Goal: Task Accomplishment & Management: Complete application form

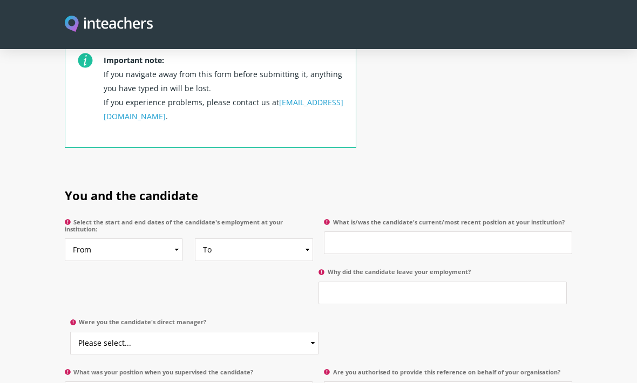
scroll to position [458, 0]
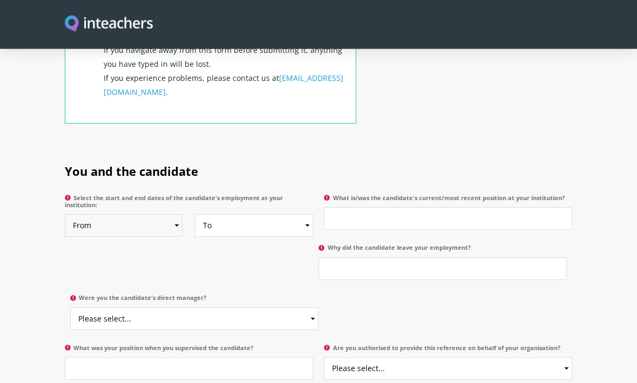
click at [170, 215] on select "From 2025 2024 2023 2022 2021 2020 2019 2018 2017 2016 2015 2014 2013 2012 2011…" at bounding box center [124, 226] width 118 height 23
select select "2012"
click at [299, 214] on select "To Currently 2025 2024 2023 2022 2021 2020 2019 2018 2017 2016 2015 2014 2013 2…" at bounding box center [254, 225] width 118 height 23
select select "2015"
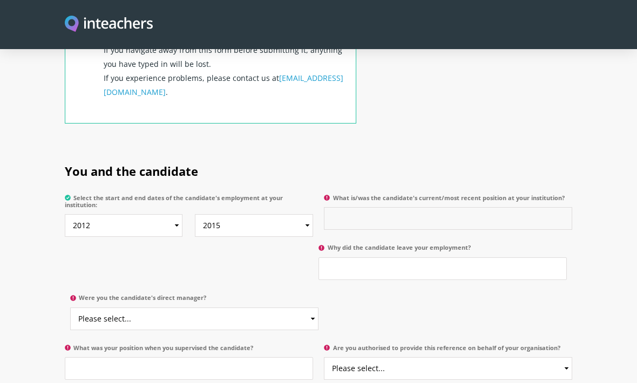
click at [374, 207] on input "What is/was the candidate's current/most recent position at your institution?" at bounding box center [448, 218] width 248 height 23
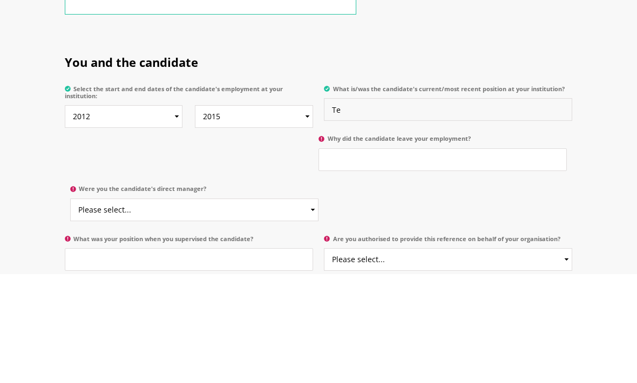
type input "T"
type input "Nursery Teaching Assistant"
click at [376, 258] on input "Why did the candidate leave your employment?" at bounding box center [442, 269] width 248 height 23
type input "I left"
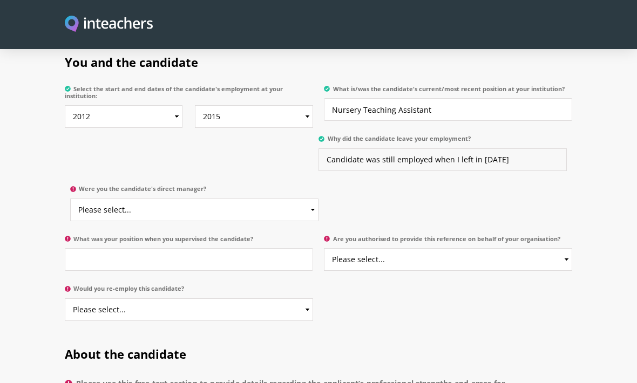
click at [504, 148] on input "Candidate was still employed when I left in 2015" at bounding box center [442, 159] width 248 height 23
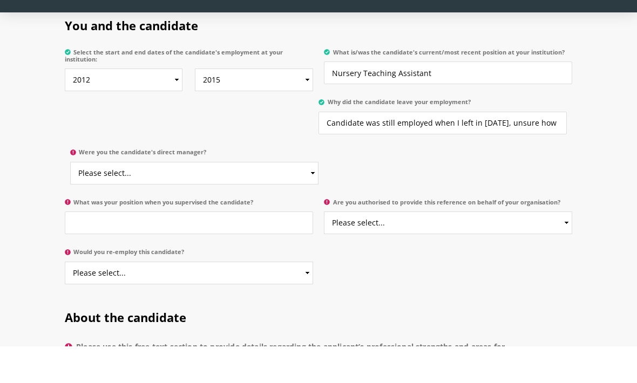
scroll to position [604, 0]
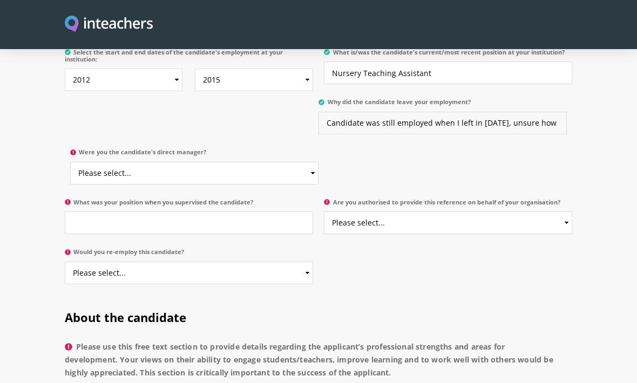
type input "Candidate was still employed when I left in 2015, unsure how long she stayed in…"
click at [310, 162] on select "Please select... Yes No" at bounding box center [194, 173] width 248 height 23
select select "Yes"
click at [220, 212] on input "What was your position when you supervised the candidate?" at bounding box center [189, 223] width 248 height 23
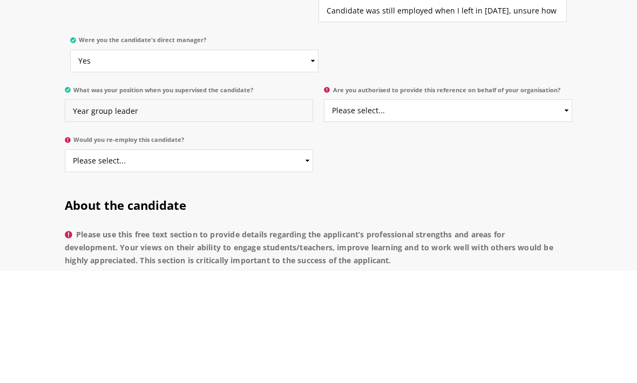
type input "Year group leader"
click at [517, 212] on select "Please select... Yes No" at bounding box center [448, 223] width 248 height 23
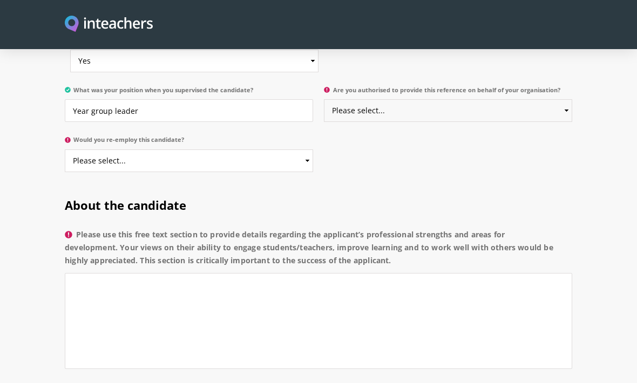
select select "No"
click at [299, 150] on select "Please select... Yes No" at bounding box center [189, 161] width 248 height 23
select select "Yes"
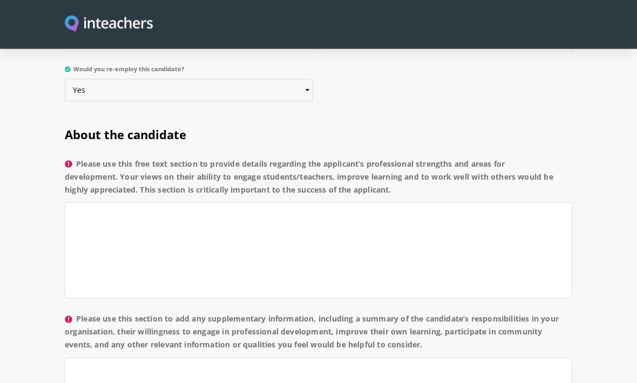
scroll to position [787, 0]
click at [89, 202] on textarea "Please use this free text section to provide details regarding the applicant’s …" at bounding box center [318, 250] width 507 height 96
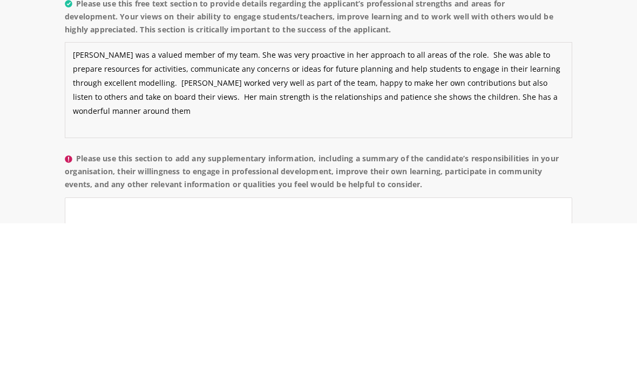
click at [256, 202] on textarea "Aliza was a valued member of my team. She was very proactive in her approach to…" at bounding box center [318, 250] width 507 height 96
click at [474, 202] on textarea "Aliza was a valued member of my team. She was very proactive in her approach to…" at bounding box center [318, 250] width 507 height 96
click at [198, 202] on textarea "Aliza was a valued member of my team. She was very proactive in her approach to…" at bounding box center [318, 250] width 507 height 96
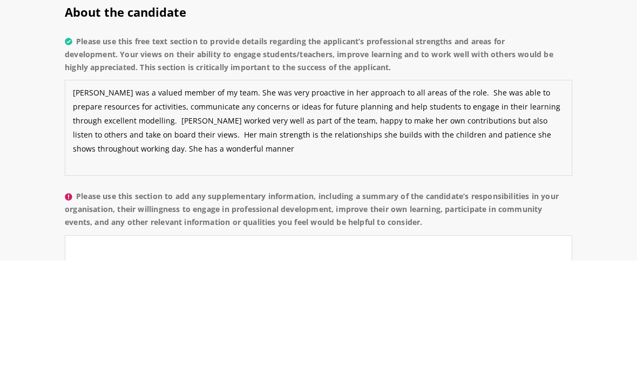
click at [527, 202] on textarea "Aliza was a valued member of my team. She was very proactive in her approach to…" at bounding box center [318, 250] width 507 height 96
click at [531, 202] on textarea "Aliza was a valued member of my team. She was very proactive in her approach to…" at bounding box center [318, 250] width 507 height 96
click at [544, 202] on textarea "Aliza was a valued member of my team. She was very proactive in her approach to…" at bounding box center [318, 250] width 507 height 96
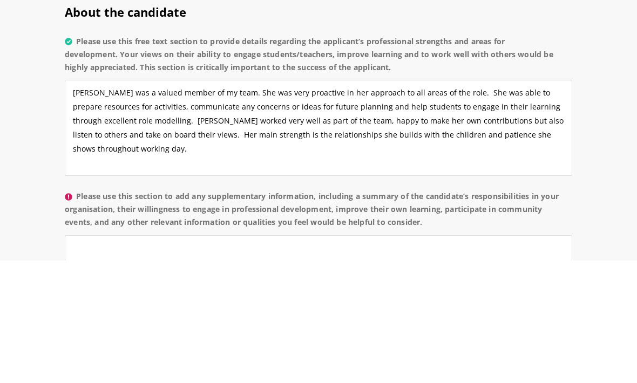
scroll to position [910, 0]
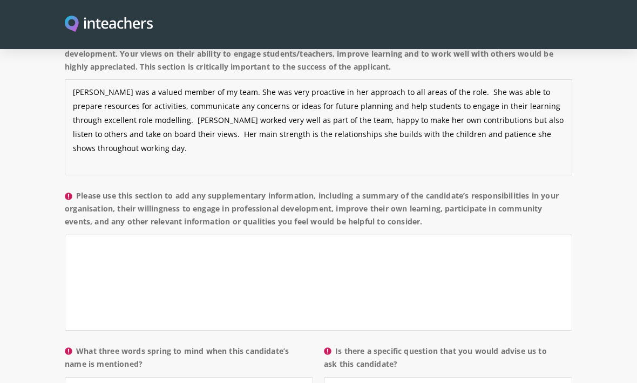
click at [391, 119] on textarea "Aliza was a valued member of my team. She was very proactive in her approach to…" at bounding box center [318, 127] width 507 height 96
click at [511, 119] on textarea "Aliza was a valued member of my team. She was very proactive in her approach to…" at bounding box center [318, 128] width 507 height 96
click at [512, 120] on textarea "Aliza was a valued member of my team. She was very proactive in her approach to…" at bounding box center [318, 128] width 507 height 96
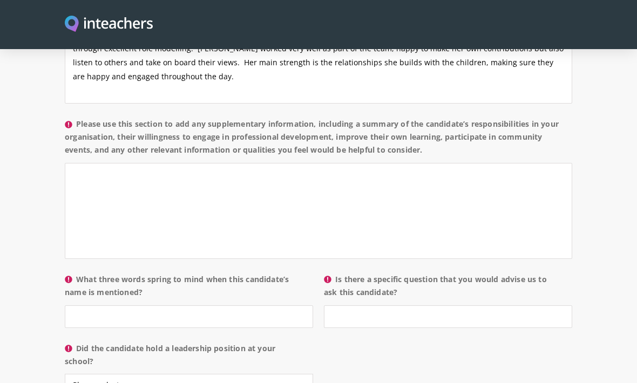
scroll to position [982, 0]
type textarea "Aliza was a valued member of my team. She was very proactive in her approach to…"
click at [85, 172] on textarea "Please use this section to add any supplementary information, including a summa…" at bounding box center [318, 211] width 507 height 96
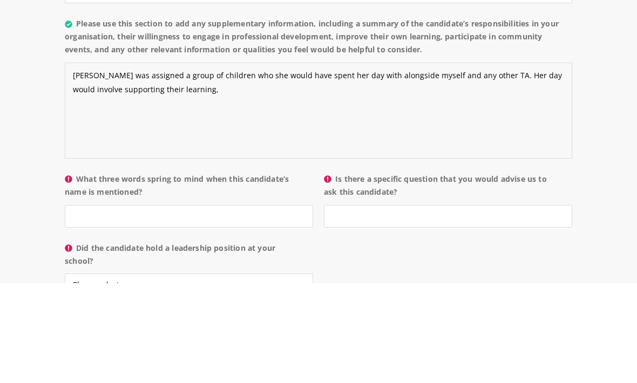
click at [469, 163] on textarea "Aliza was assigned a group of children who she would have spent her day with al…" at bounding box center [318, 211] width 507 height 96
click at [179, 163] on textarea "Aliza was assigned a group of children who she would have spent her day with al…" at bounding box center [318, 211] width 507 height 96
click at [126, 163] on textarea "Aliza was assigned a group of children who she would have spent her day with al…" at bounding box center [318, 211] width 507 height 96
click at [225, 163] on textarea "Aliza was assigned a group of children who she would have spent her day with al…" at bounding box center [318, 211] width 507 height 96
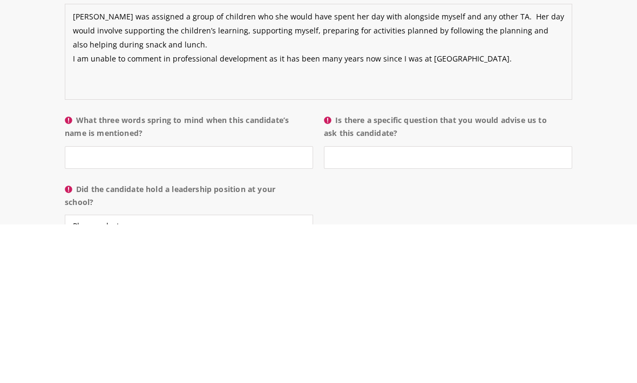
type textarea "Aliza was assigned a group of children who she would have spent her day with al…"
click at [140, 306] on input "What three words spring to mind when this candidate’s name is mentioned?" at bounding box center [189, 317] width 248 height 23
type input "Caring, reliable, proactive"
click at [385, 306] on input "Is there a specific question that you would advise us to ask this candidate?" at bounding box center [448, 317] width 248 height 23
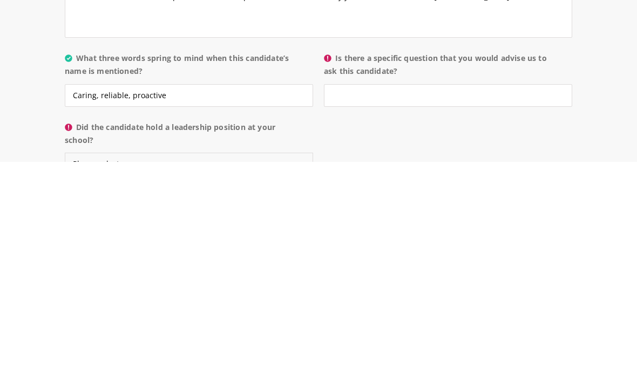
click at [232, 374] on select "Please select... Yes No" at bounding box center [189, 385] width 248 height 23
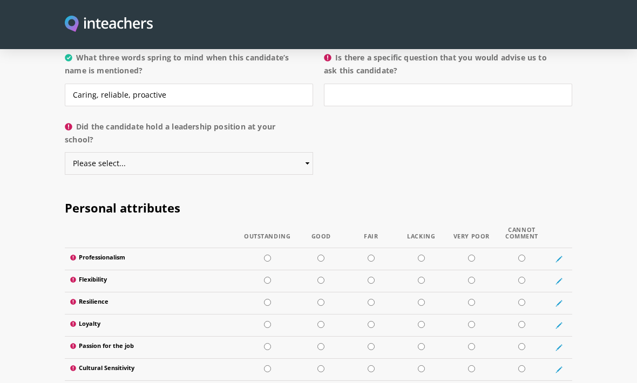
select select "No"
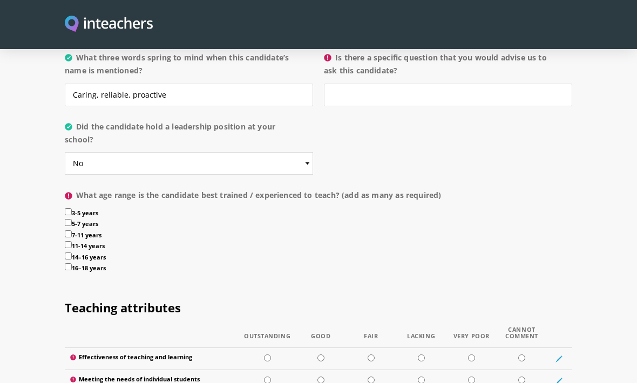
click at [70, 208] on input "3-5 years" at bounding box center [68, 211] width 7 height 7
checkbox input "true"
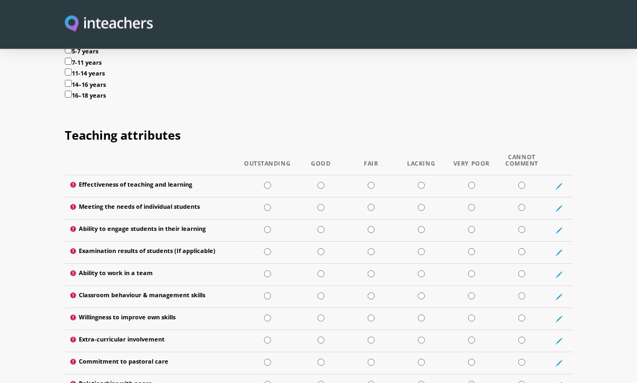
scroll to position [1378, 0]
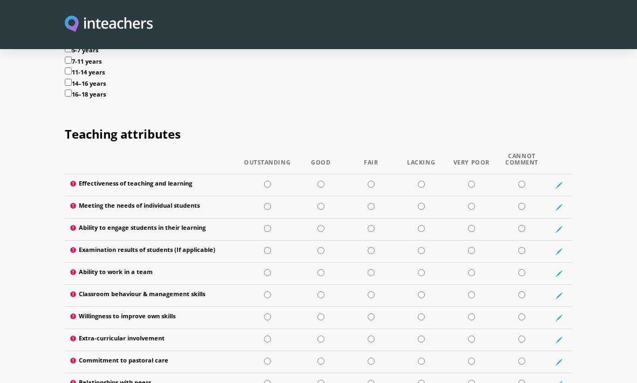
click at [317, 181] on input "radio" at bounding box center [320, 184] width 7 height 7
radio input "true"
click at [320, 203] on input "radio" at bounding box center [320, 206] width 7 height 7
radio input "true"
click at [323, 225] on input "radio" at bounding box center [320, 228] width 7 height 7
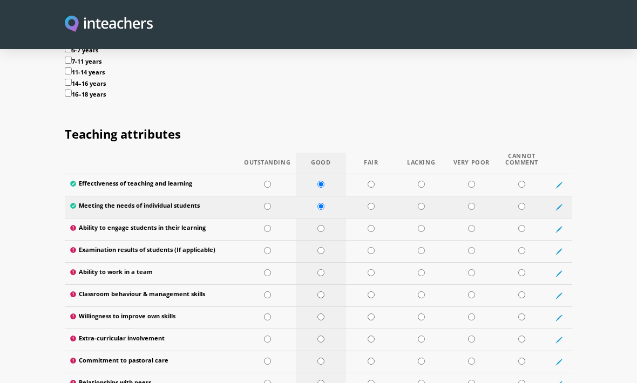
radio input "true"
click at [520, 247] on input "radio" at bounding box center [521, 250] width 7 height 7
radio input "true"
click at [320, 269] on input "radio" at bounding box center [320, 272] width 7 height 7
radio input "true"
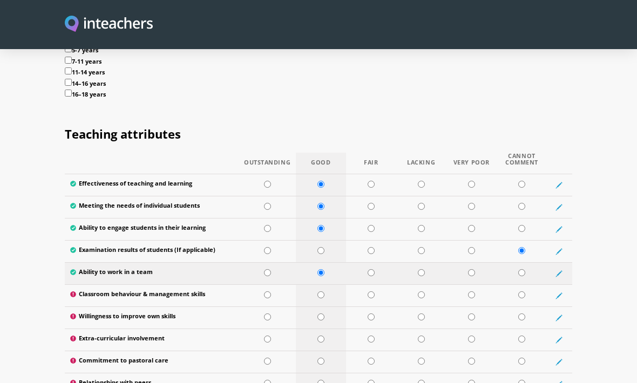
click at [322, 291] on input "radio" at bounding box center [320, 294] width 7 height 7
radio input "true"
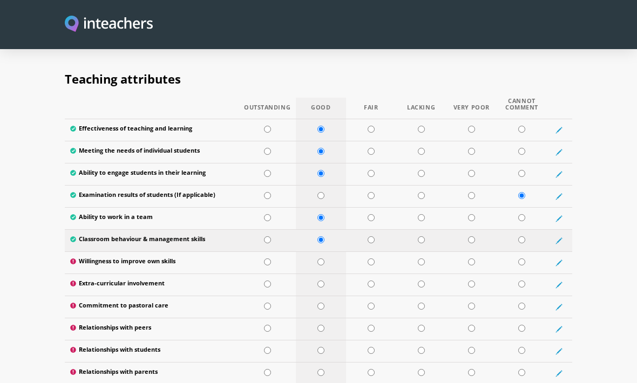
scroll to position [1446, 0]
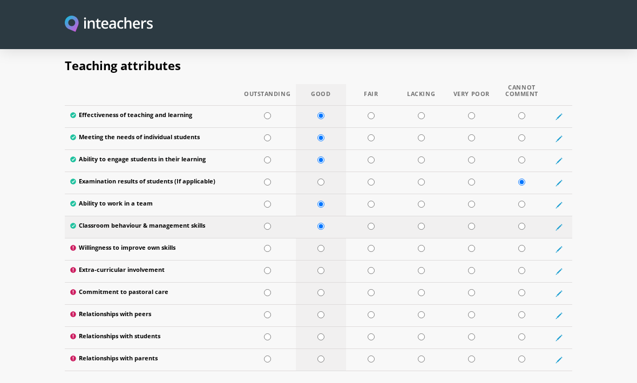
click at [523, 245] on input "radio" at bounding box center [521, 248] width 7 height 7
radio input "true"
click at [519, 267] on input "radio" at bounding box center [521, 270] width 7 height 7
radio input "true"
click at [323, 289] on input "radio" at bounding box center [320, 292] width 7 height 7
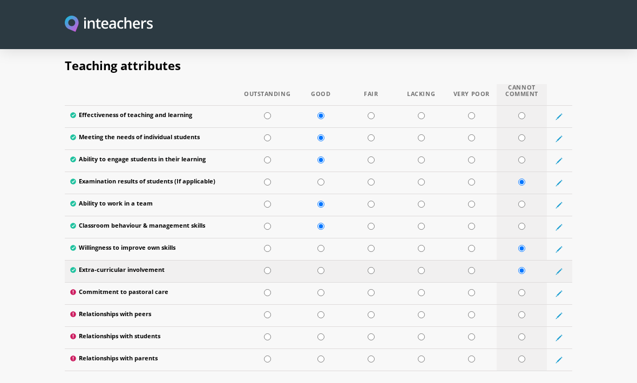
radio input "true"
click at [264, 311] on input "radio" at bounding box center [267, 314] width 7 height 7
radio input "true"
click at [318, 311] on input "radio" at bounding box center [320, 314] width 7 height 7
radio input "true"
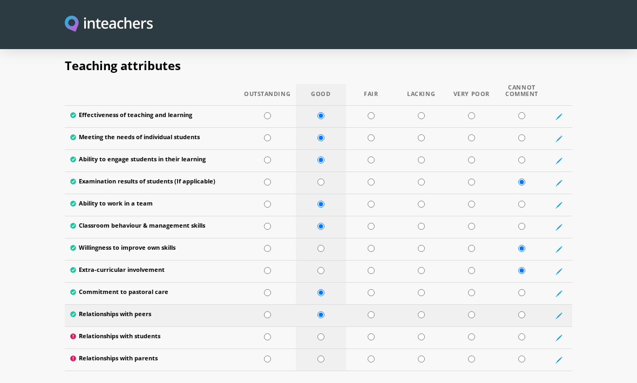
click at [264, 334] on input "radio" at bounding box center [267, 337] width 7 height 7
radio input "true"
click at [523, 356] on input "radio" at bounding box center [521, 359] width 7 height 7
radio input "true"
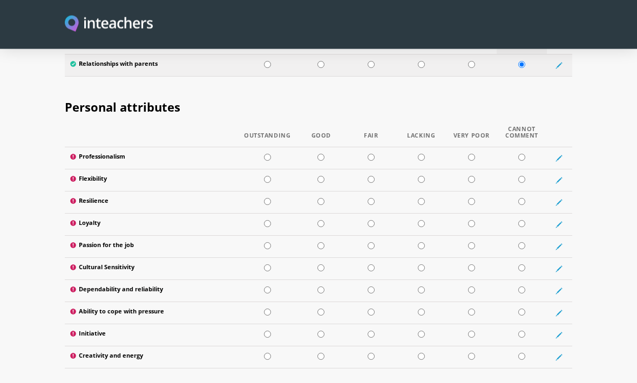
scroll to position [1743, 0]
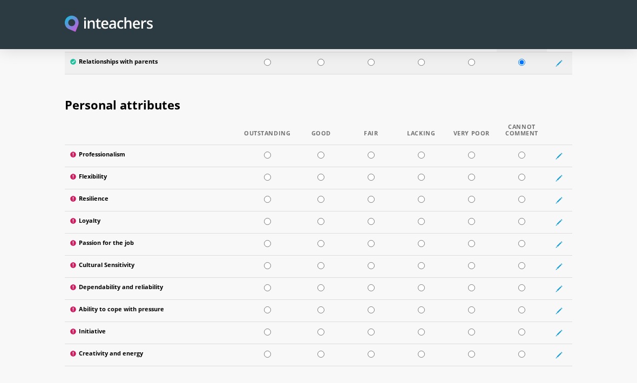
click at [317, 152] on input "radio" at bounding box center [320, 155] width 7 height 7
radio input "true"
click at [320, 174] on input "radio" at bounding box center [320, 177] width 7 height 7
radio input "true"
click at [318, 196] on input "radio" at bounding box center [320, 199] width 7 height 7
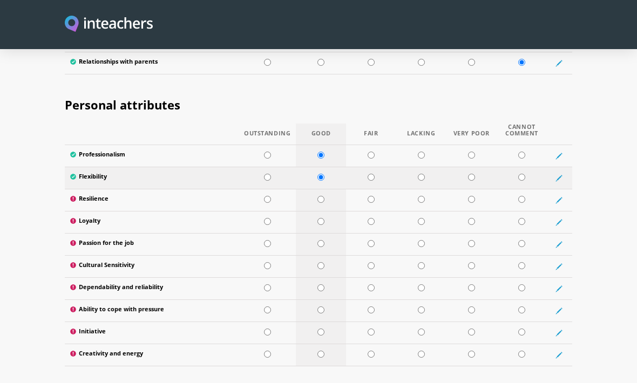
radio input "true"
click at [322, 218] on input "radio" at bounding box center [320, 221] width 7 height 7
radio input "true"
click at [323, 240] on input "radio" at bounding box center [320, 243] width 7 height 7
radio input "true"
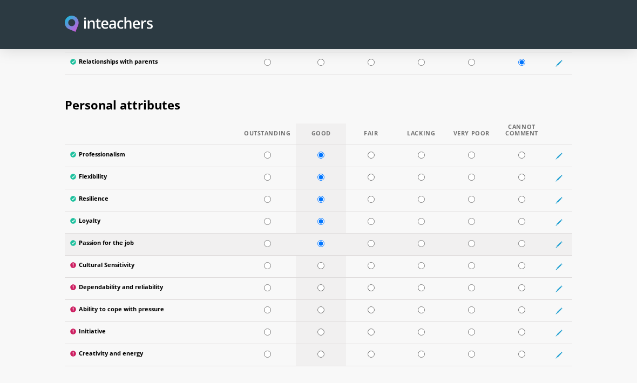
click at [321, 262] on input "radio" at bounding box center [320, 265] width 7 height 7
radio input "true"
click at [322, 284] on input "radio" at bounding box center [320, 287] width 7 height 7
radio input "true"
click at [319, 307] on input "radio" at bounding box center [320, 310] width 7 height 7
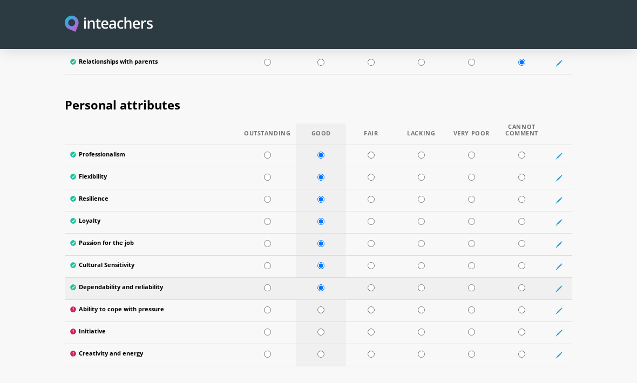
radio input "true"
click at [266, 329] on input "radio" at bounding box center [267, 332] width 7 height 7
radio input "true"
click at [322, 351] on input "radio" at bounding box center [320, 354] width 7 height 7
radio input "true"
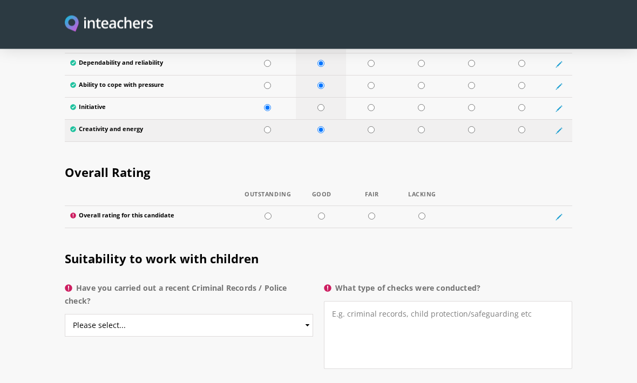
scroll to position [1970, 0]
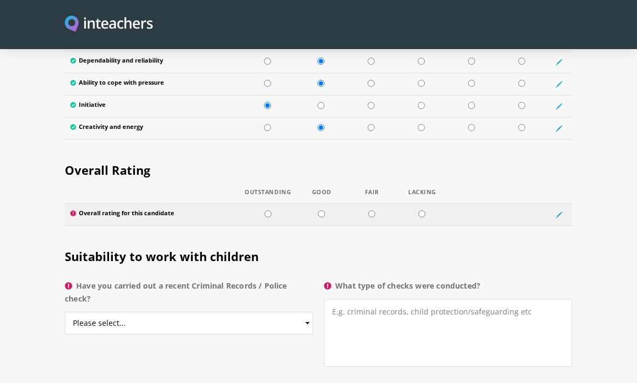
click at [316, 207] on td at bounding box center [321, 215] width 50 height 22
radio input "true"
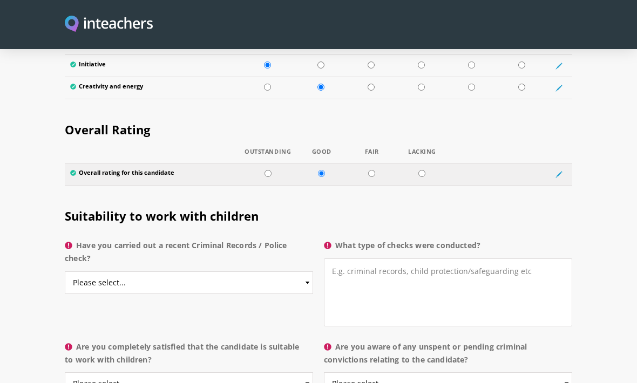
scroll to position [2032, 0]
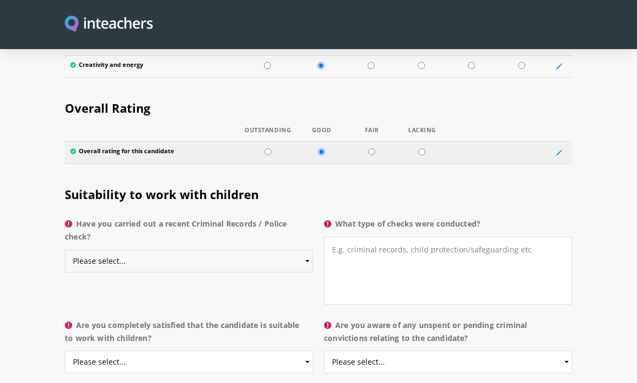
click at [302, 252] on select "Please select... Yes No Do not know" at bounding box center [189, 261] width 248 height 23
click at [307, 254] on select "Please select... Yes No Do not know" at bounding box center [189, 261] width 248 height 23
select select "No"
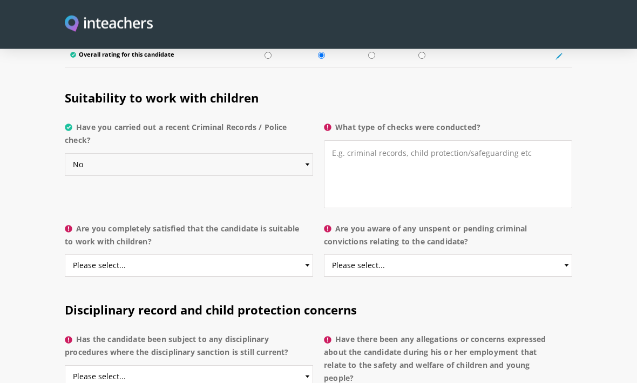
scroll to position [2134, 0]
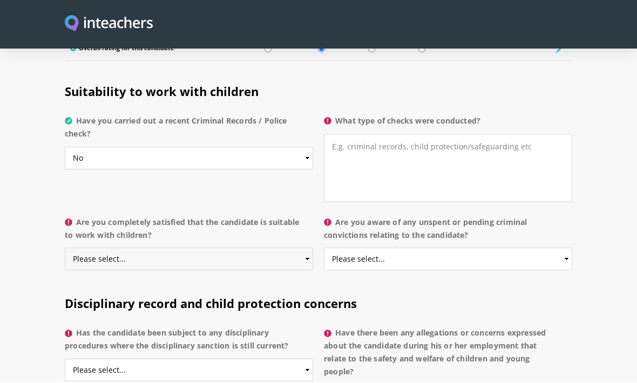
click at [305, 250] on select "Please select... Yes No Do not know" at bounding box center [189, 259] width 248 height 23
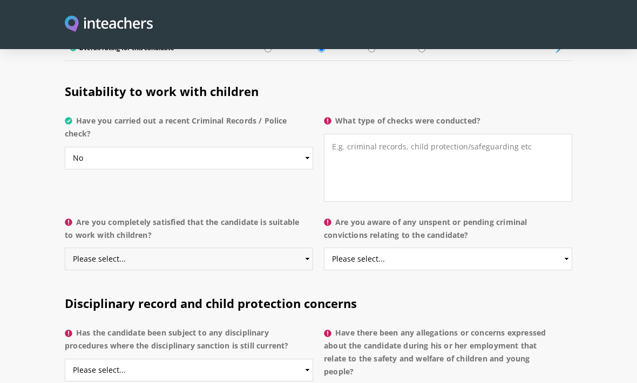
select select "Yes"
click at [557, 253] on select "Please select... Yes No Do not know" at bounding box center [448, 259] width 248 height 23
select select "No"
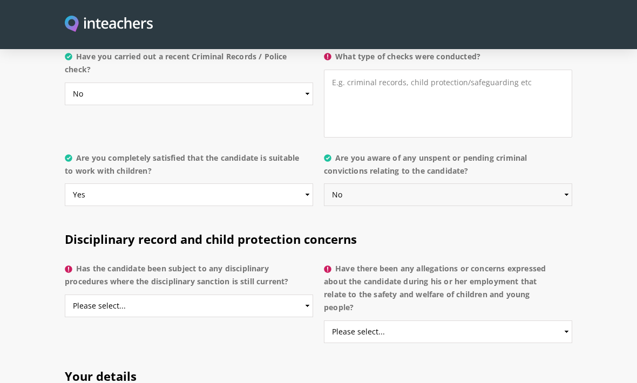
scroll to position [2238, 0]
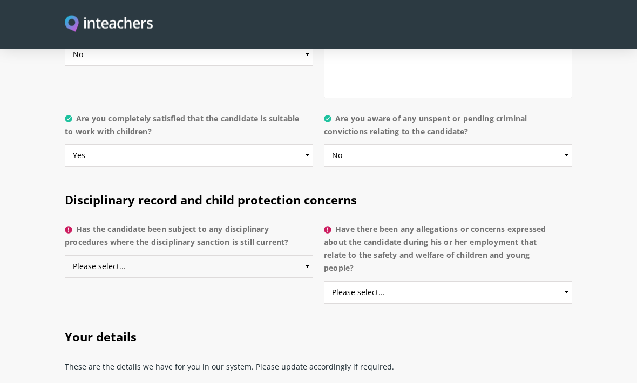
click at [303, 256] on select "Please select... Yes No Do not know" at bounding box center [189, 267] width 248 height 23
select select "No"
click at [558, 282] on select "Please select... Yes No Do not know" at bounding box center [448, 292] width 248 height 23
select select "No"
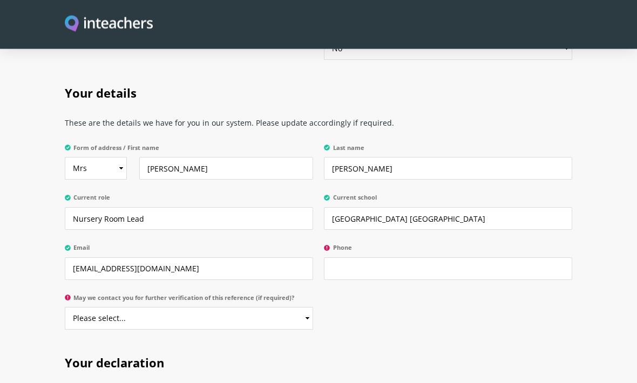
scroll to position [2482, 0]
click at [363, 259] on input "Phone" at bounding box center [448, 268] width 248 height 23
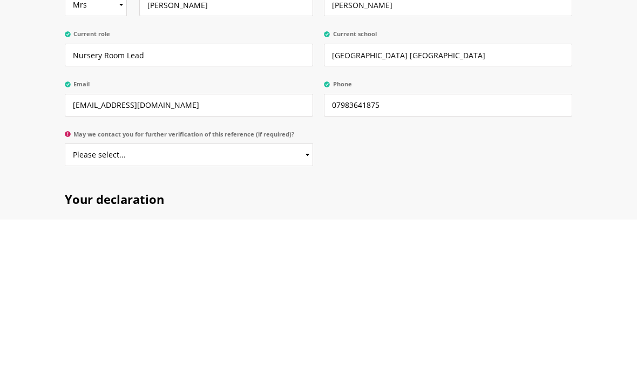
scroll to position [2646, 0]
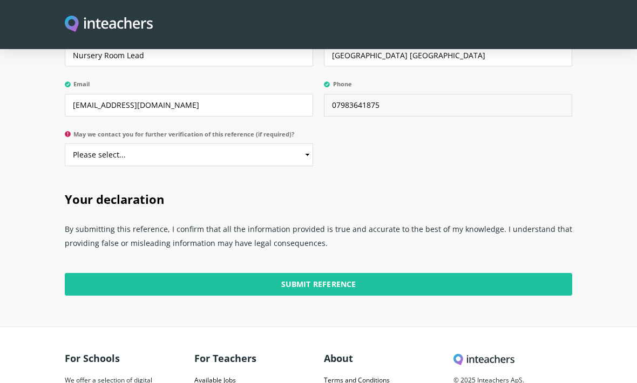
type input "07983641875"
click at [303, 147] on select "Please select... Yes No" at bounding box center [189, 155] width 248 height 23
select select "Yes"
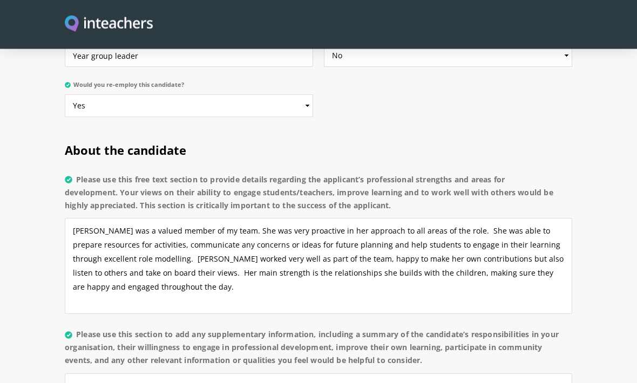
scroll to position [782, 0]
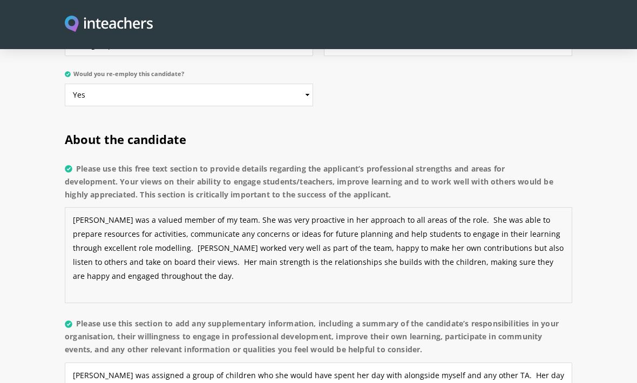
click at [71, 207] on textarea "Aliza was a valued member of my team. She was very proactive in her approach to…" at bounding box center [318, 255] width 507 height 96
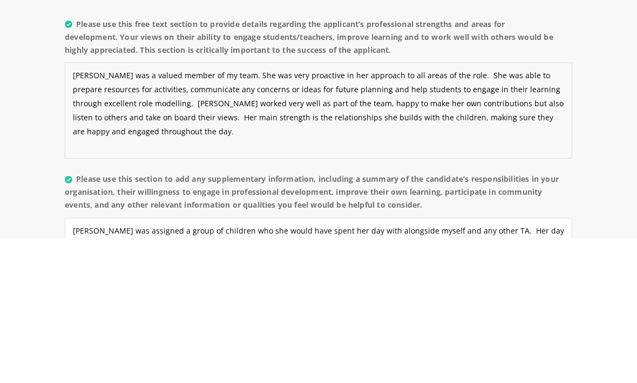
click at [78, 208] on textarea "Aliza was a valued member of my team. She was very proactive in her approach to…" at bounding box center [318, 256] width 507 height 96
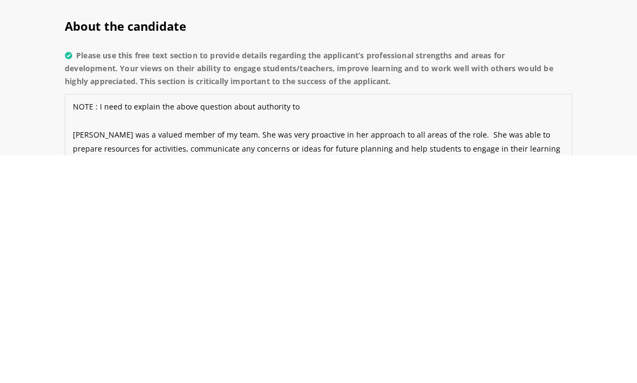
scroll to position [668, 0]
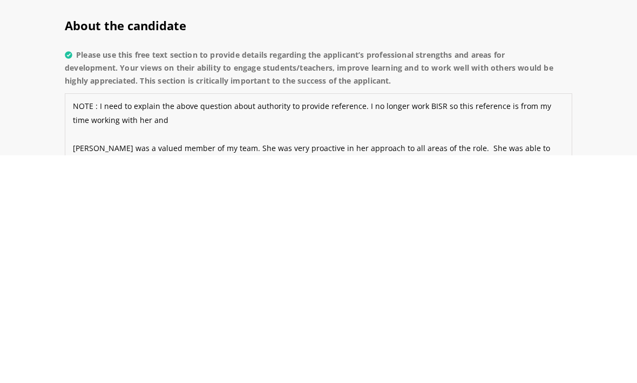
click at [418, 321] on textarea "NOTE : I need to explain the above question about authority to provide referenc…" at bounding box center [318, 369] width 507 height 96
click at [514, 321] on textarea "NOTE : I need to explain the above question about authority to provide referenc…" at bounding box center [318, 369] width 507 height 96
click at [142, 321] on textarea "NOTE : I need to explain the above question about authority to provide referenc…" at bounding box center [318, 369] width 507 height 96
click at [235, 321] on textarea "NOTE : I need to explain the above question about authority to provide referenc…" at bounding box center [318, 369] width 507 height 96
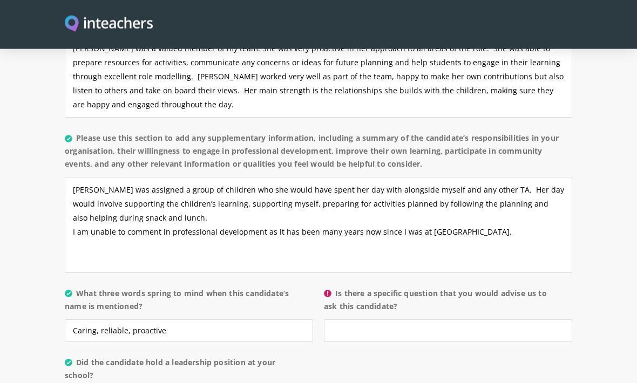
scroll to position [972, 0]
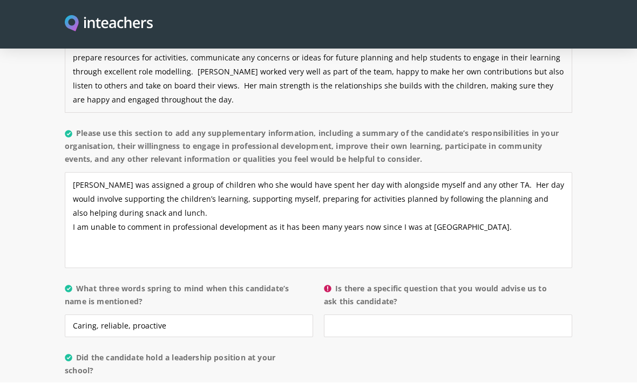
type textarea "NOTE : I need to explain the above question about authority to provide referenc…"
click at [343, 173] on textarea "Aliza was assigned a group of children who she would have spent her day with al…" at bounding box center [318, 221] width 507 height 96
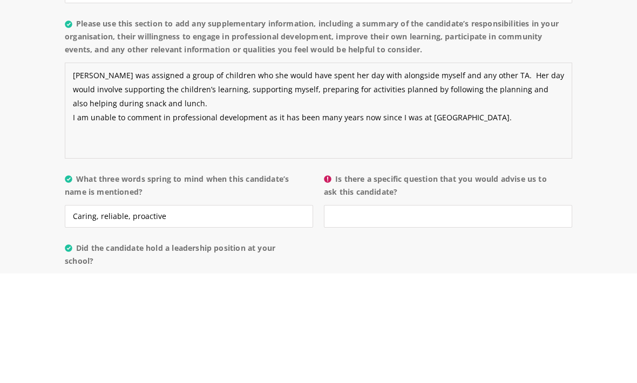
click at [338, 172] on textarea "Aliza was assigned a group of children who she would have spent her day with al…" at bounding box center [318, 220] width 507 height 96
click at [382, 172] on textarea "Aliza was assigned a group of children who she would have spent her day with al…" at bounding box center [318, 220] width 507 height 96
click at [388, 172] on textarea "Aliza was assigned a group of children who she would have spent her day with al…" at bounding box center [318, 220] width 507 height 96
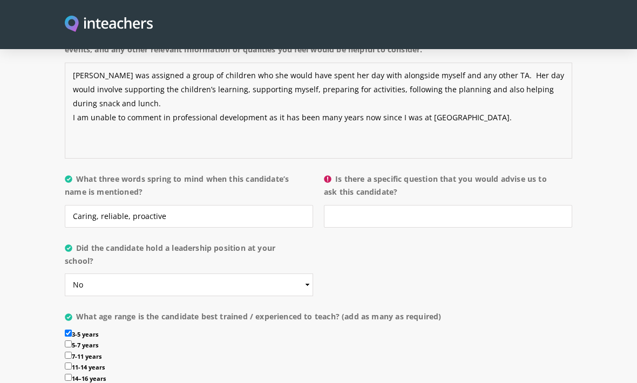
click at [163, 99] on textarea "Aliza was assigned a group of children who she would have spent her day with al…" at bounding box center [318, 111] width 507 height 96
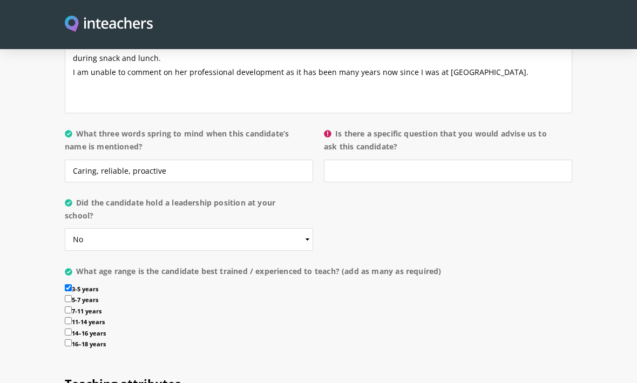
scroll to position [1126, 0]
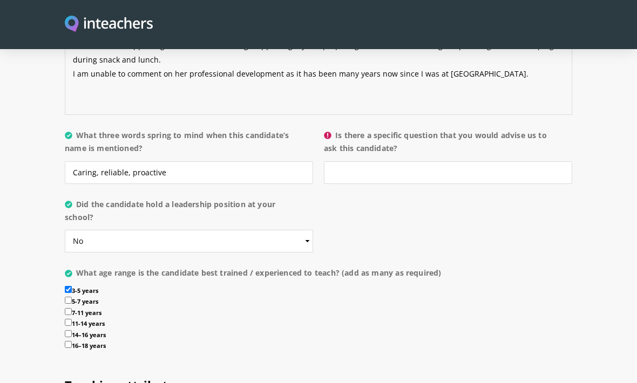
type textarea "Aliza was assigned a group of children who she would have spent her day with al…"
click at [360, 162] on input "Is there a specific question that you would advise us to ask this candidate?" at bounding box center [448, 172] width 248 height 23
type input "D"
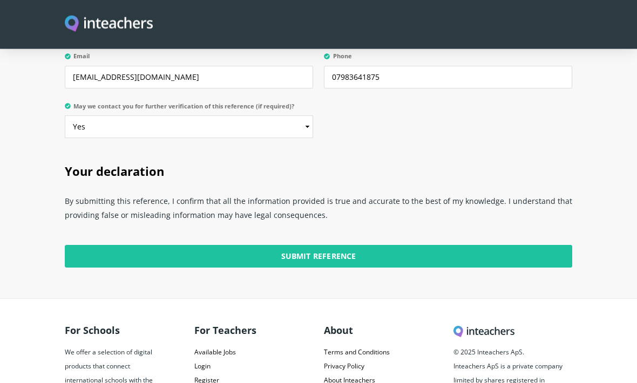
scroll to position [2669, 0]
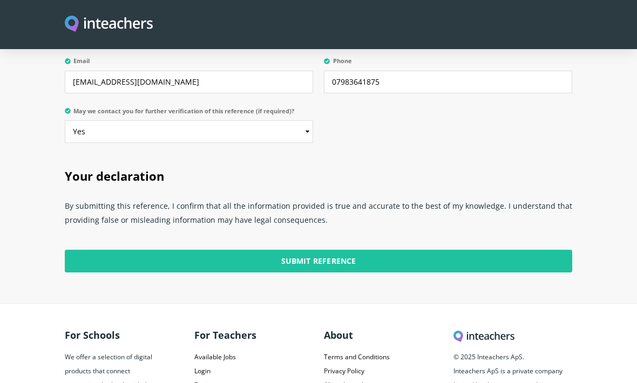
click at [350, 250] on input "Submit Reference" at bounding box center [318, 261] width 507 height 23
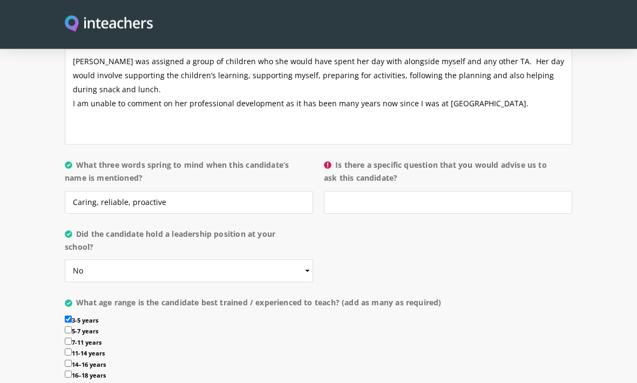
scroll to position [1081, 0]
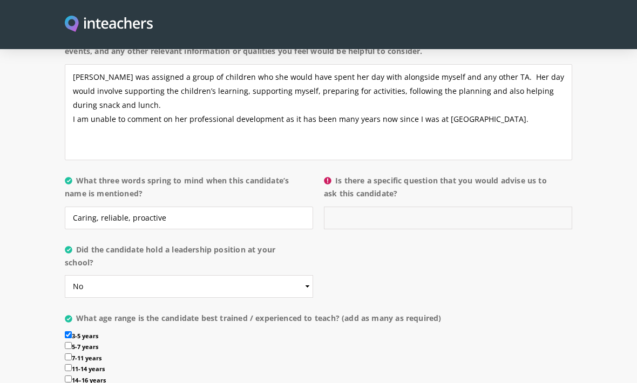
click at [425, 207] on input "Is there a specific question that you would advise us to ask this candidate?" at bounding box center [448, 218] width 248 height 23
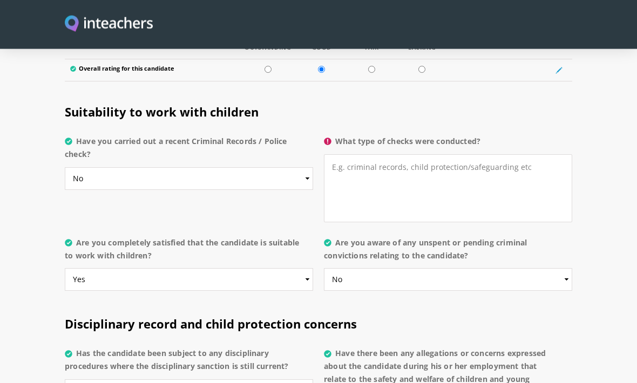
scroll to position [2131, 0]
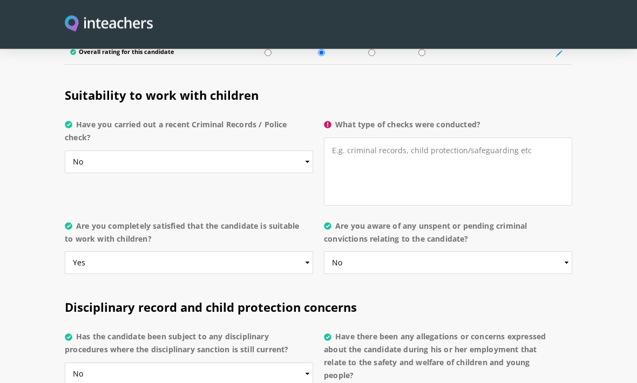
type input "Describe a typical day in your nursery classroom"
click at [340, 141] on textarea "What type of checks were conducted?" at bounding box center [448, 172] width 248 height 68
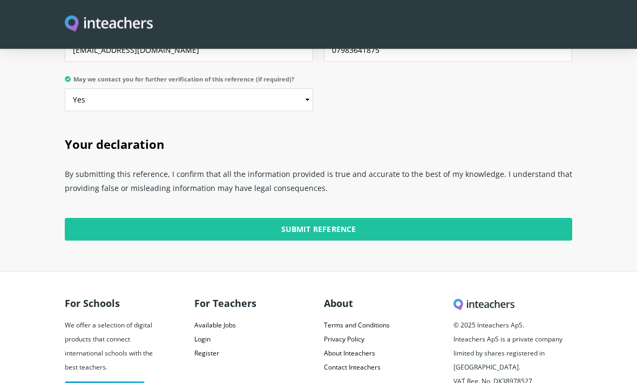
scroll to position [2701, 0]
type textarea "N/A"
click at [333, 219] on input "Submit Reference" at bounding box center [318, 229] width 507 height 23
